Goal: Understand process/instructions: Learn how to perform a task or action

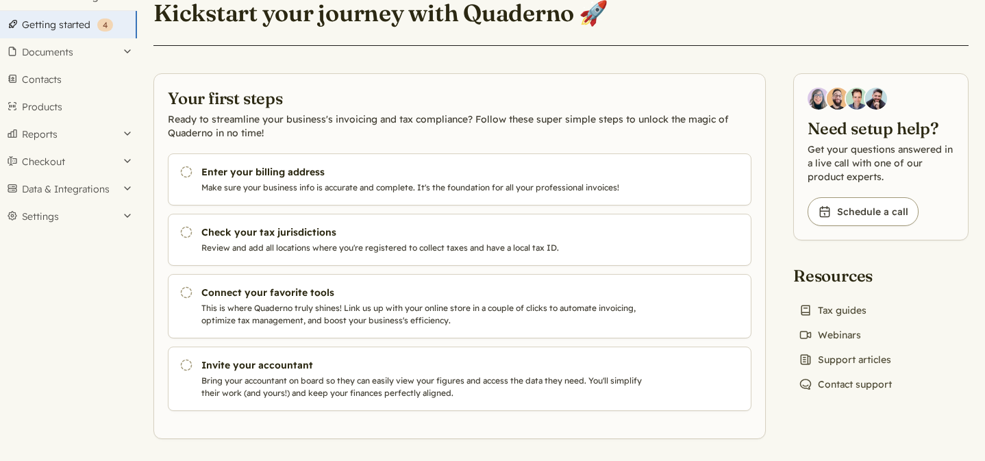
scroll to position [58, 0]
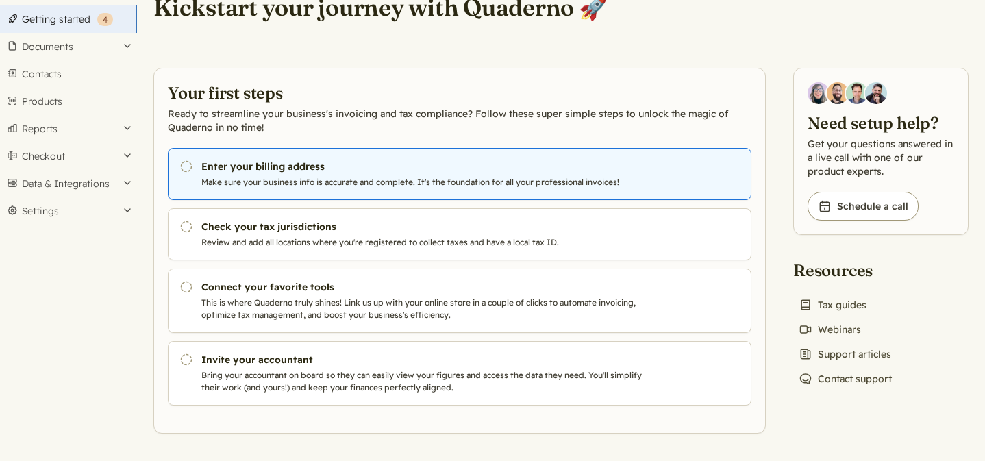
click at [364, 179] on p "Make sure your business info is accurate and complete. It's the foundation for …" at bounding box center [424, 182] width 447 height 12
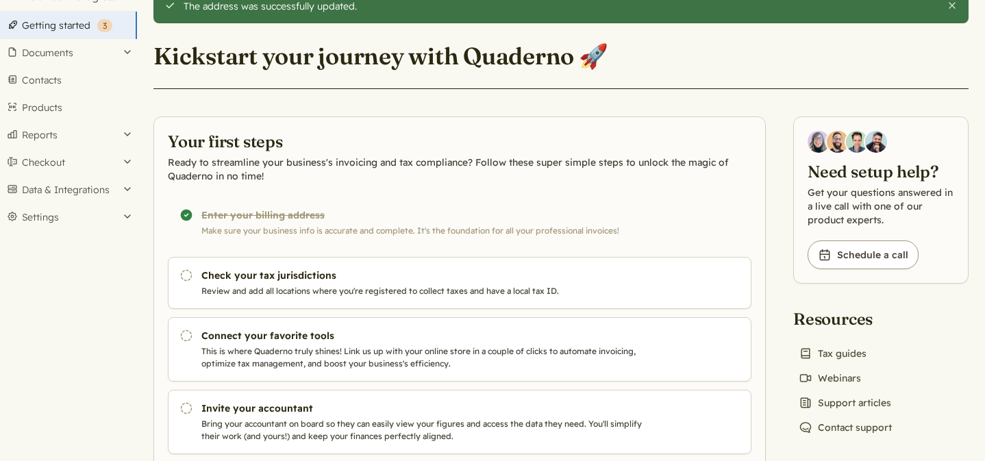
scroll to position [100, 0]
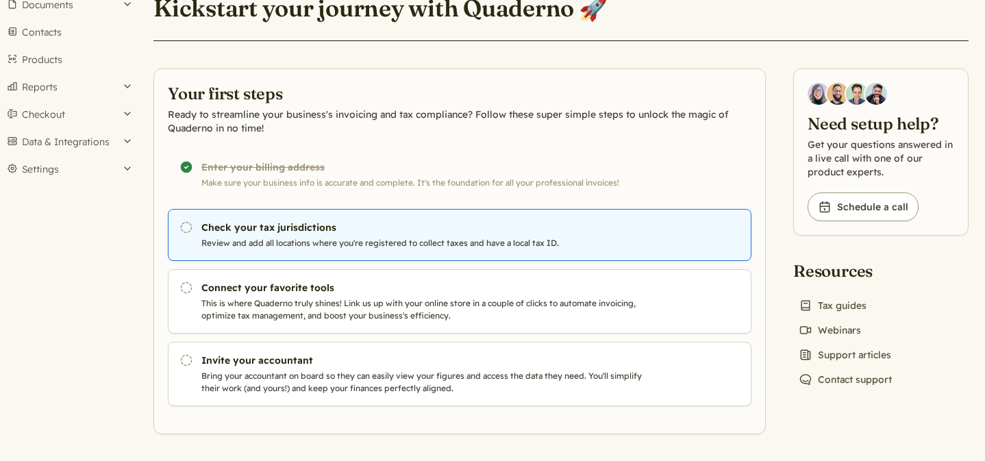
click at [408, 245] on p "Review and add all locations where you're registered to collect taxes and have …" at bounding box center [424, 243] width 447 height 12
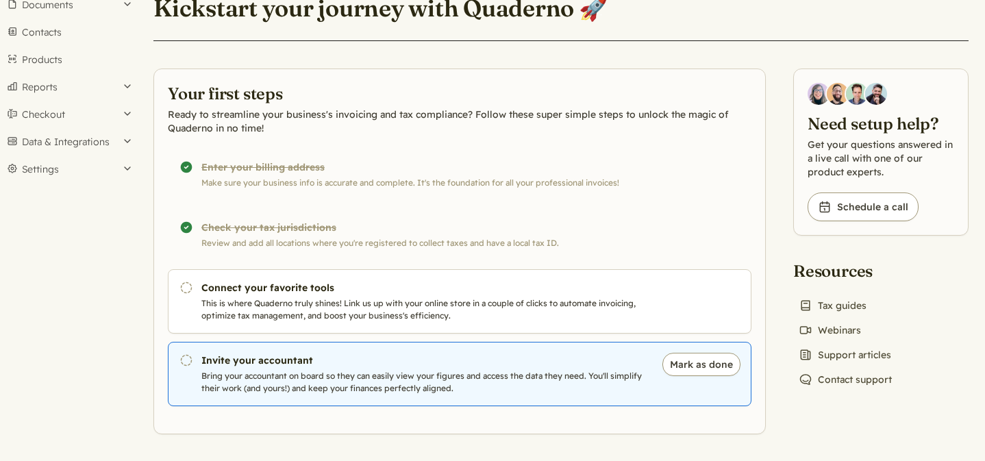
scroll to position [58, 0]
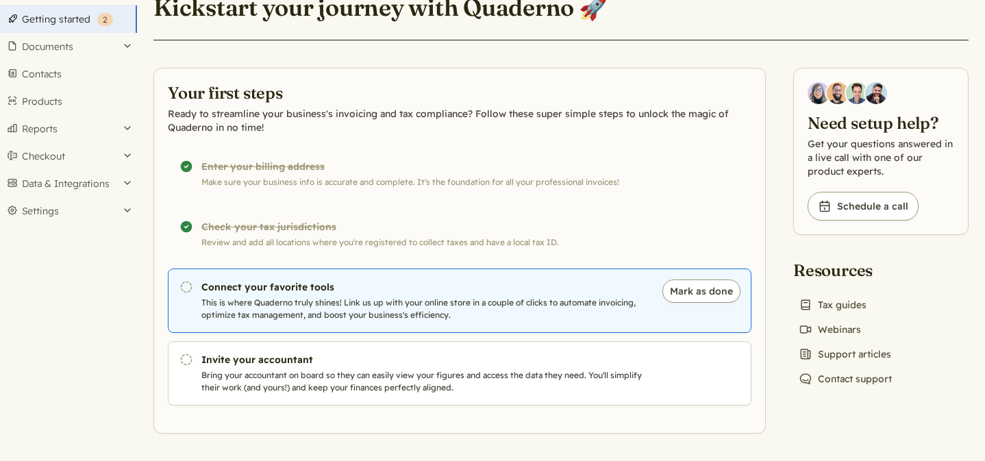
click at [567, 301] on p "This is where Quaderno truly shines! Link us up with your online store in a cou…" at bounding box center [424, 309] width 447 height 25
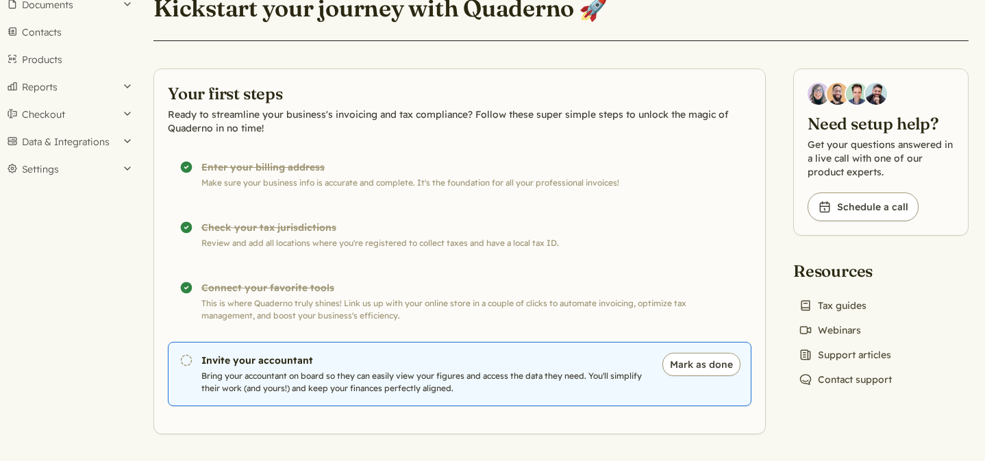
scroll to position [58, 0]
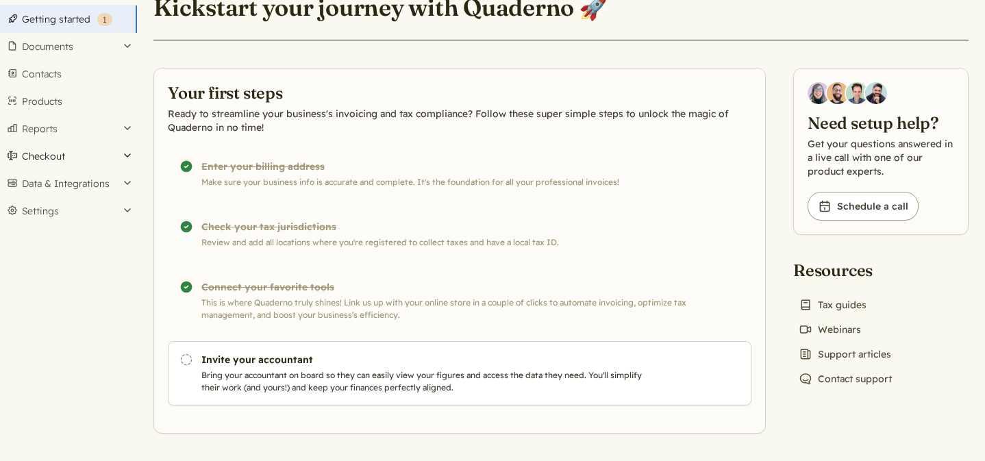
click at [129, 157] on button "Checkout" at bounding box center [68, 155] width 137 height 27
click at [47, 177] on link "Links" at bounding box center [68, 179] width 137 height 19
